Goal: Navigation & Orientation: Find specific page/section

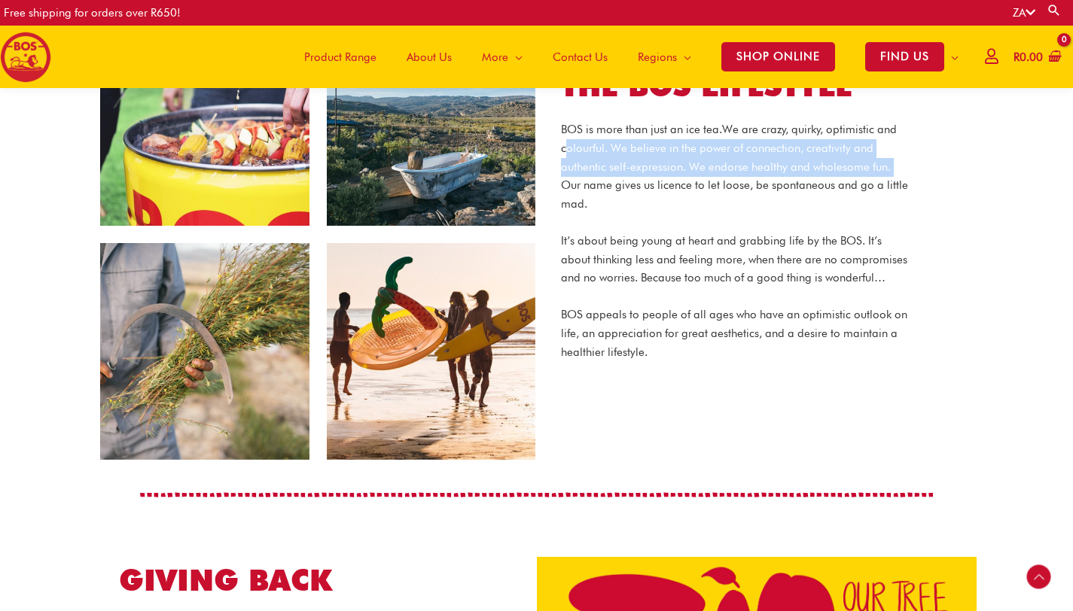
scroll to position [1130, 0]
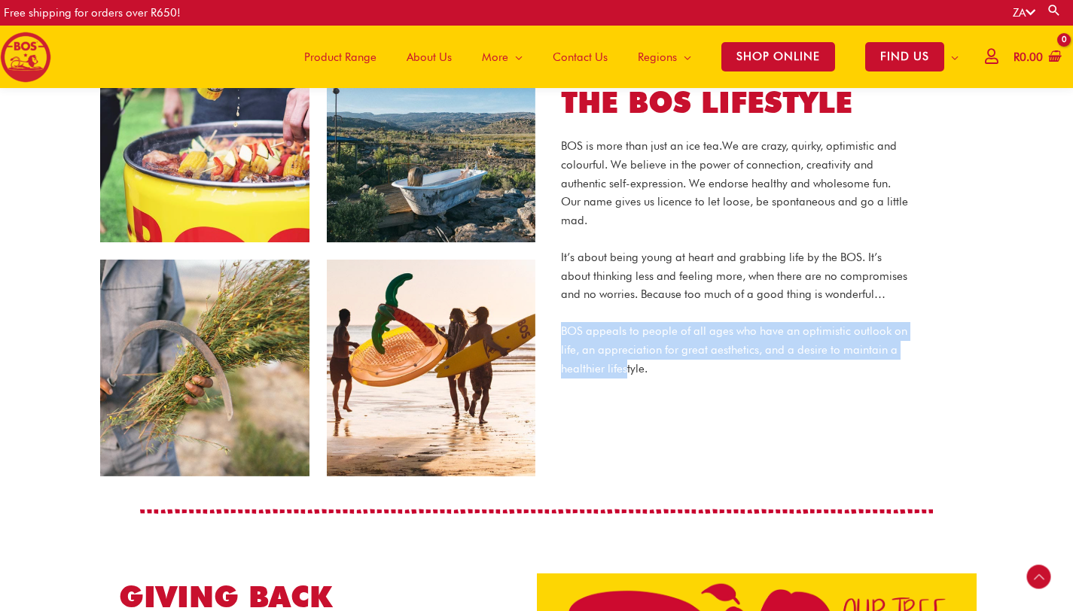
drag, startPoint x: 559, startPoint y: 309, endPoint x: 622, endPoint y: 348, distance: 73.3
click at [623, 348] on div "THE BOS LIFESTYLE BOS is more than just an ice tea. We are crazy, quirky, optim…" at bounding box center [734, 251] width 392 height 335
click at [622, 348] on p "BOS appeals to people of all ages who have an optimistic outlook on life, an ap…" at bounding box center [734, 350] width 347 height 56
drag, startPoint x: 605, startPoint y: 348, endPoint x: 561, endPoint y: 308, distance: 59.7
click at [562, 322] on p "BOS appeals to people of all ages who have an optimistic outlook on life, an ap…" at bounding box center [734, 350] width 347 height 56
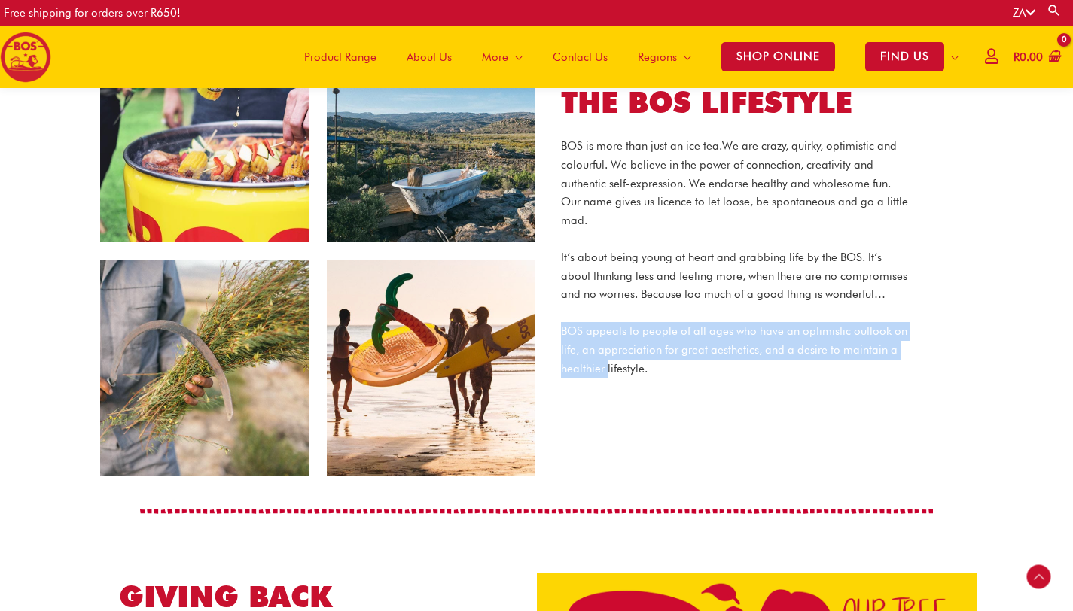
click at [561, 322] on p "BOS appeals to people of all ages who have an optimistic outlook on life, an ap…" at bounding box center [734, 350] width 347 height 56
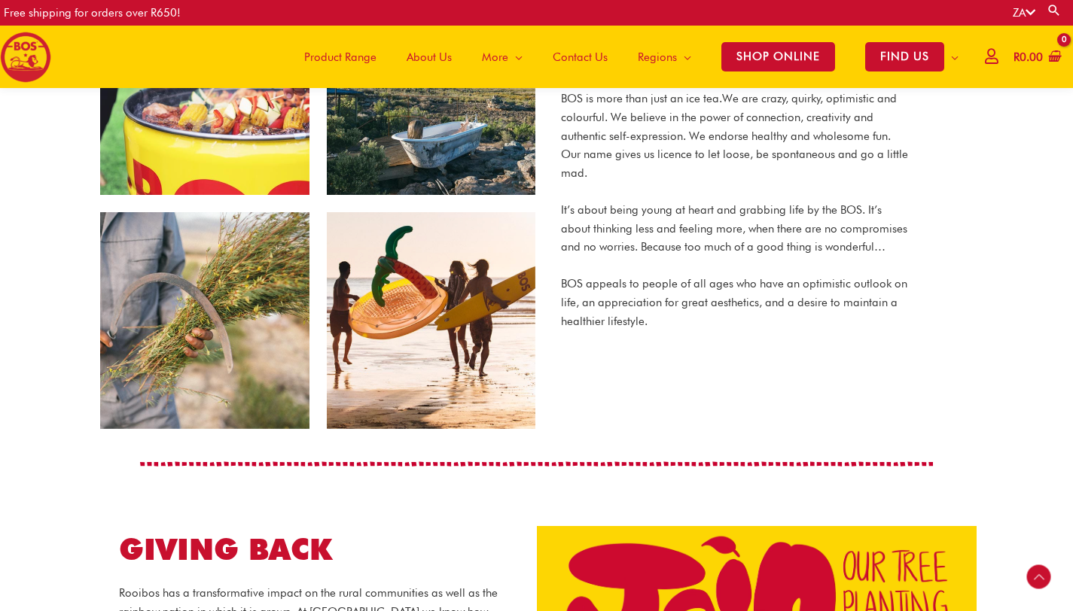
scroll to position [1178, 0]
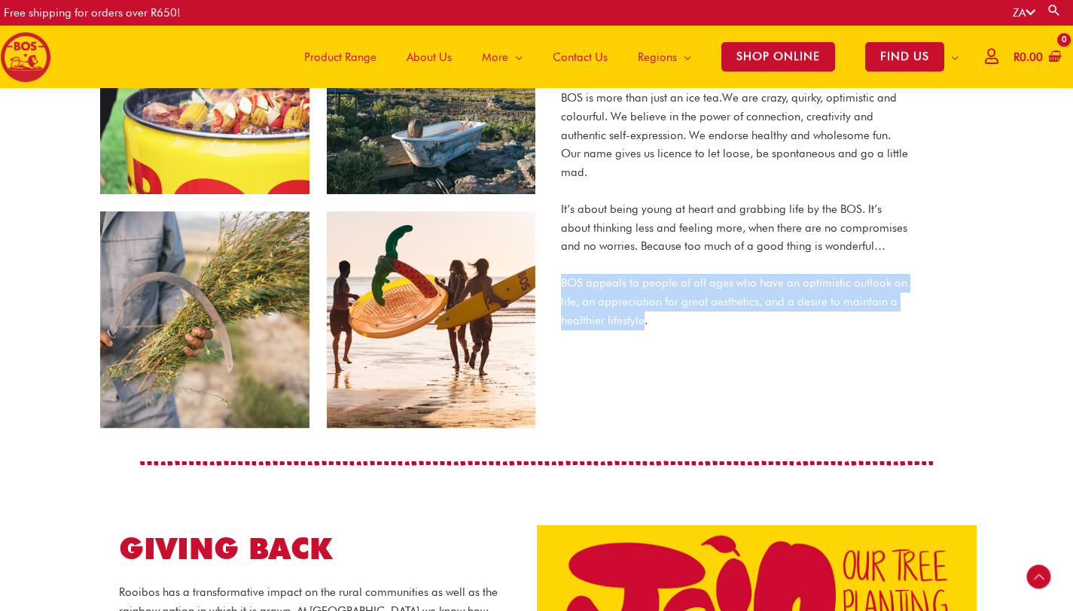
drag, startPoint x: 641, startPoint y: 300, endPoint x: 595, endPoint y: 212, distance: 99.3
click at [592, 215] on div "BOS is more than just an ice tea. We are crazy, quirky, optimistic and colourfu…" at bounding box center [734, 209] width 347 height 241
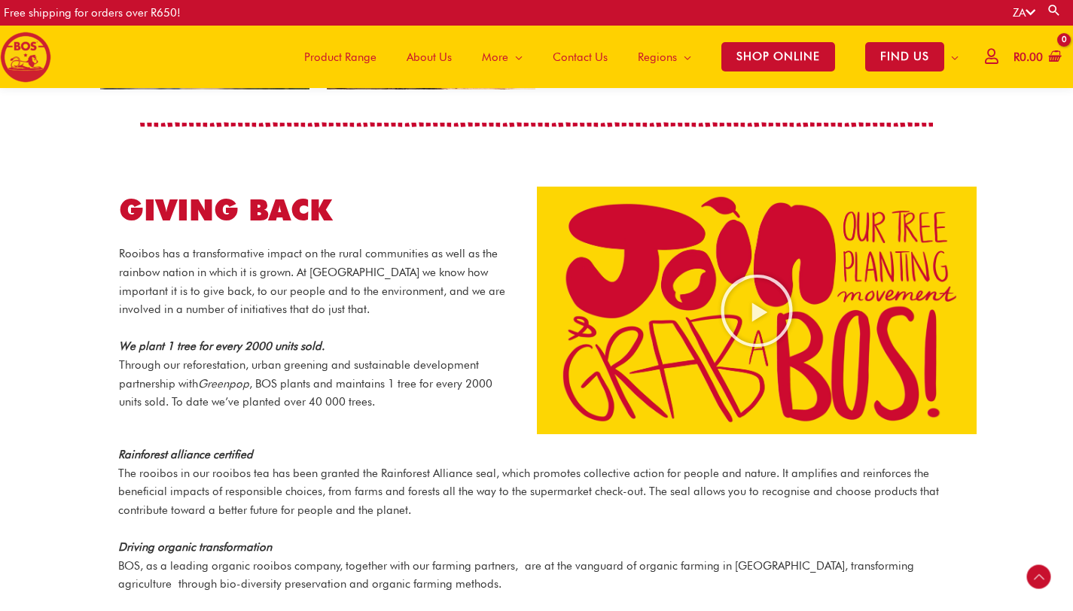
scroll to position [1519, 0]
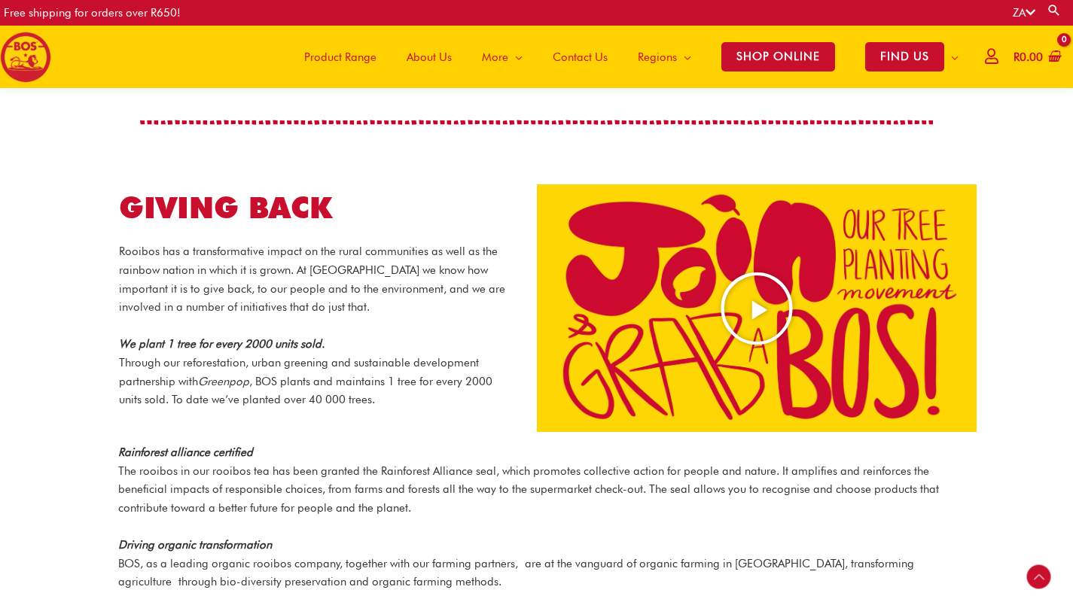
click at [763, 288] on icon "Play Video about screenshot 2025 08 20 at 14.36.24" at bounding box center [756, 308] width 75 height 75
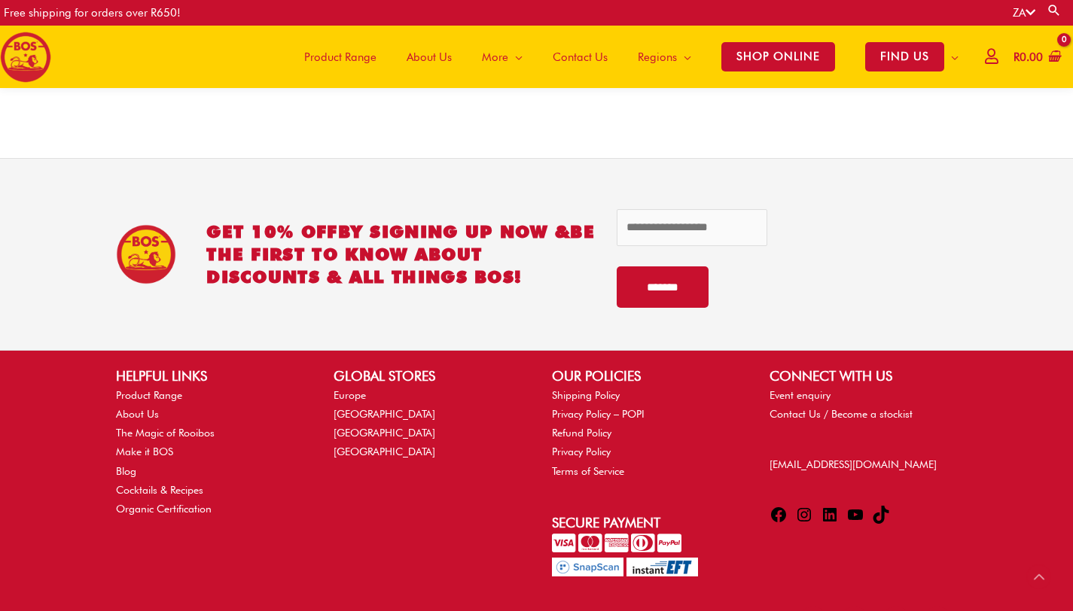
scroll to position [2155, 0]
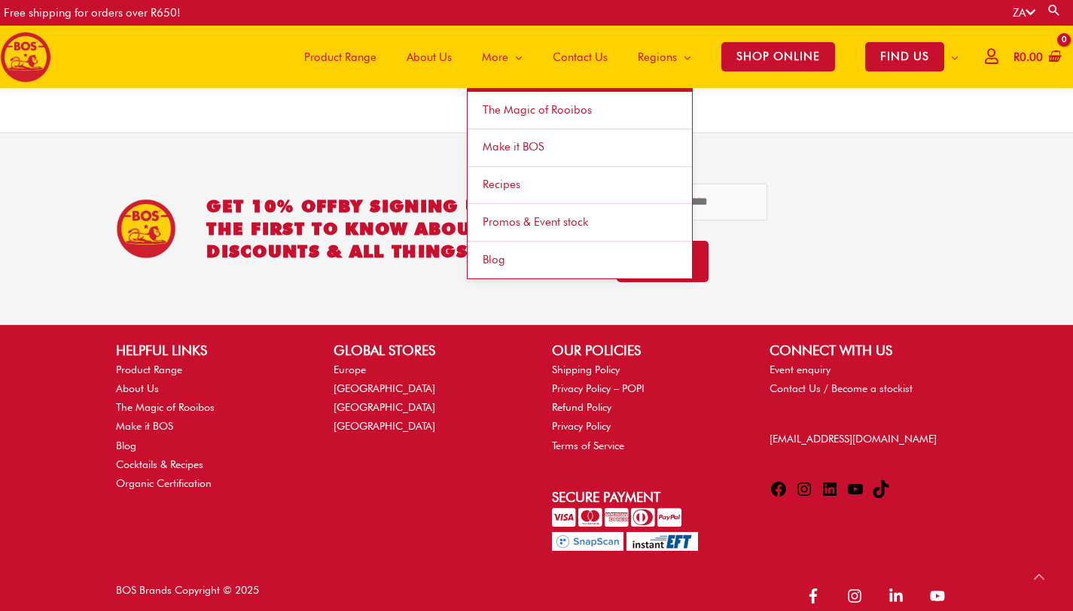
click at [506, 223] on span "Promos & Event stock" at bounding box center [534, 222] width 105 height 14
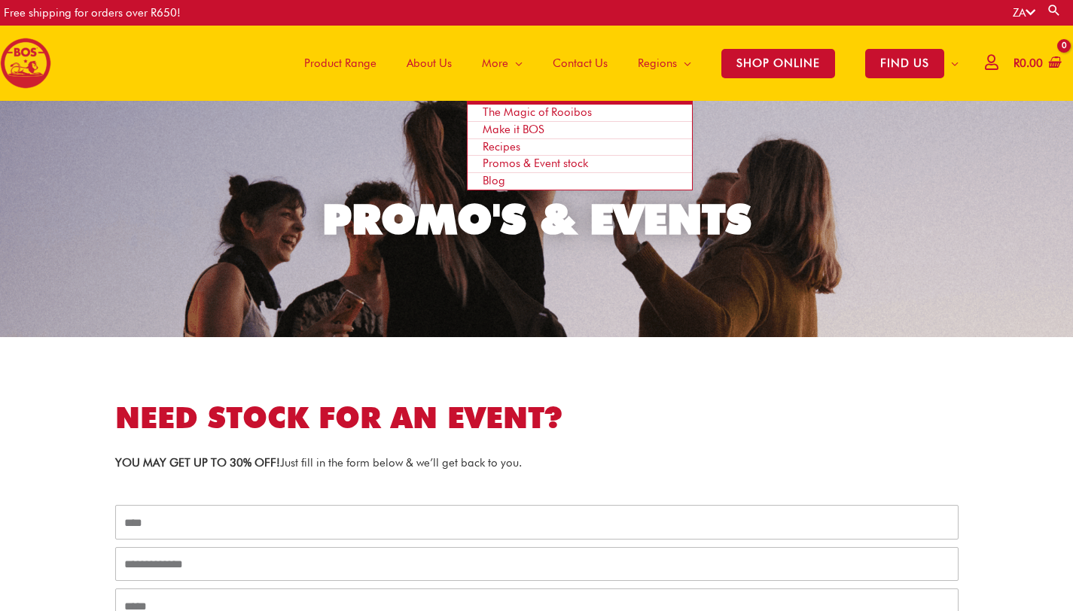
click at [508, 62] on span "Site Navigation" at bounding box center [515, 63] width 14 height 45
click at [493, 179] on span "Blog" at bounding box center [493, 181] width 23 height 14
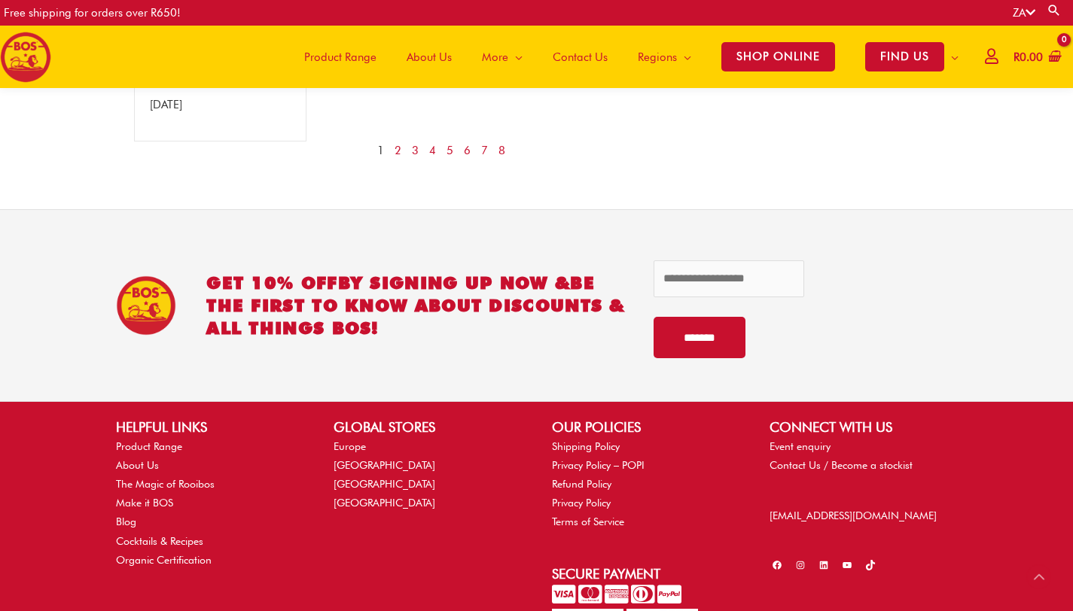
scroll to position [1725, 0]
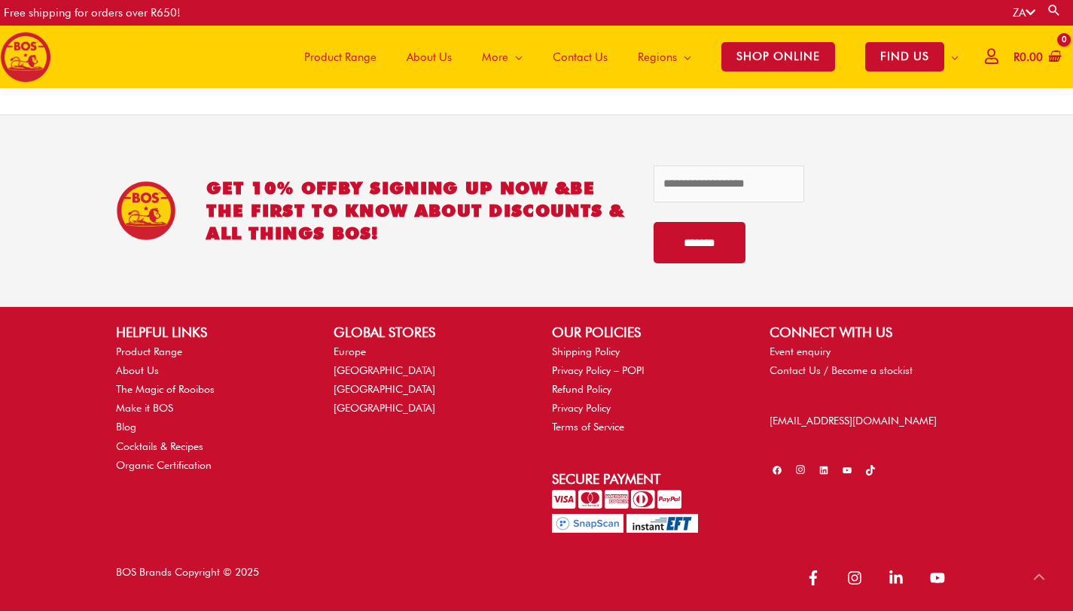
click at [796, 470] on icon at bounding box center [800, 470] width 9 height 9
